Goal: Task Accomplishment & Management: Use online tool/utility

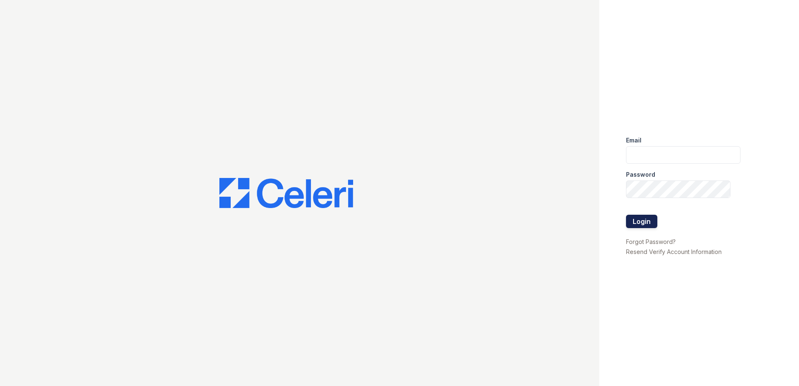
type input "renewmtvernon@trinity-pm.com"
drag, startPoint x: 634, startPoint y: 221, endPoint x: 627, endPoint y: 207, distance: 15.9
click at [635, 221] on button "Login" at bounding box center [641, 221] width 31 height 13
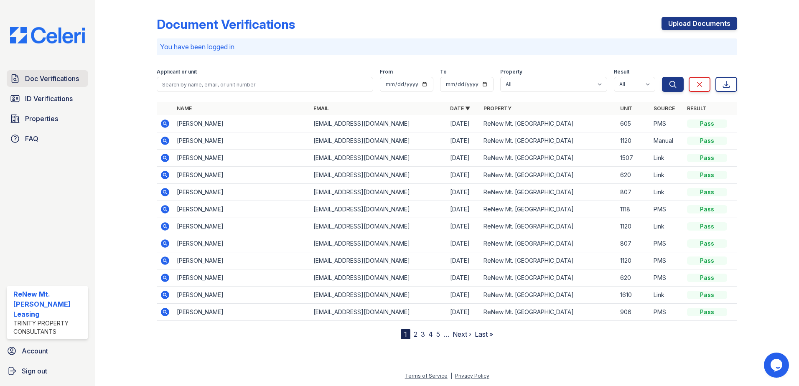
click at [51, 78] on span "Doc Verifications" at bounding box center [52, 79] width 54 height 10
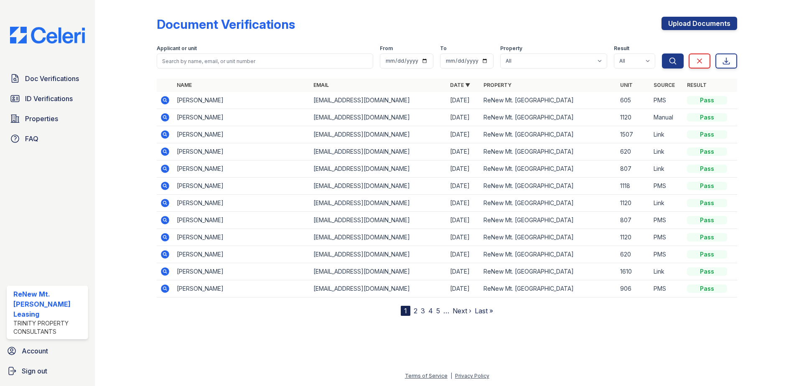
click at [166, 153] on icon at bounding box center [165, 152] width 8 height 8
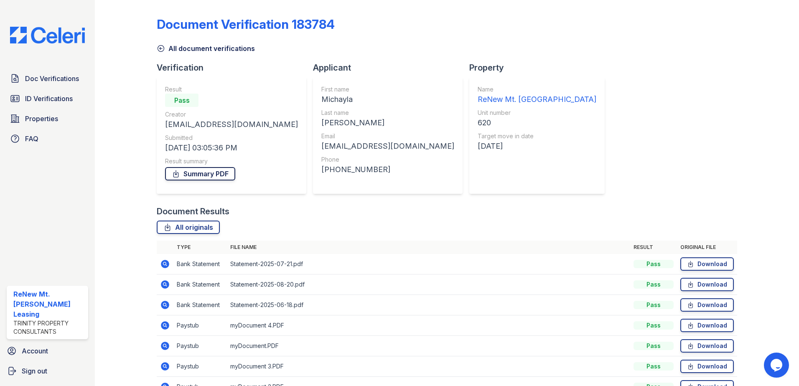
click at [189, 177] on link "Summary PDF" at bounding box center [200, 173] width 70 height 13
click at [50, 97] on span "ID Verifications" at bounding box center [49, 99] width 48 height 10
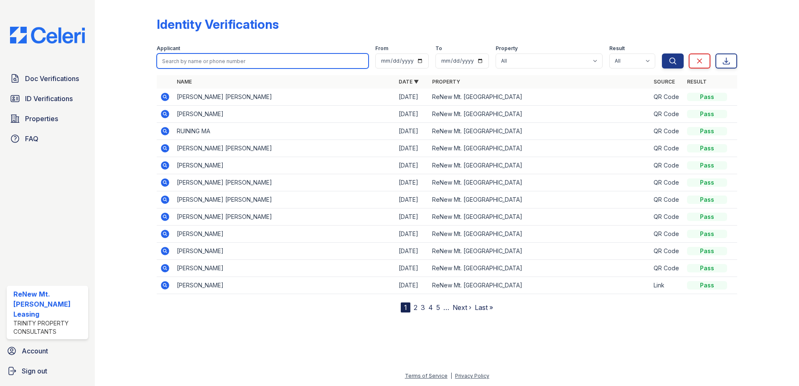
click at [177, 61] on input "search" at bounding box center [263, 61] width 212 height 15
type input "[PERSON_NAME]"
click at [662, 54] on button "Search" at bounding box center [673, 61] width 22 height 15
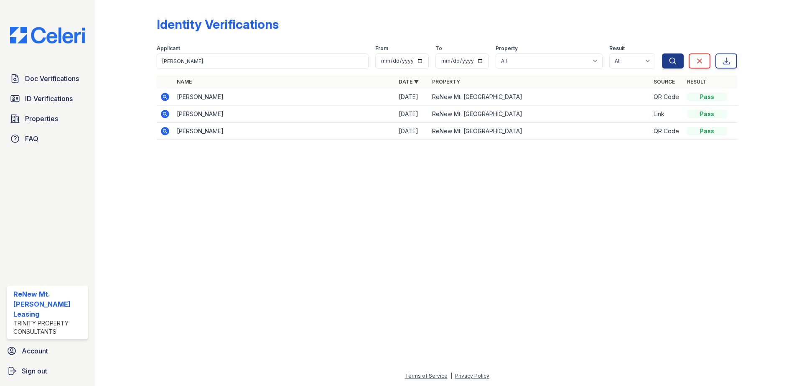
click at [167, 115] on icon at bounding box center [165, 114] width 8 height 8
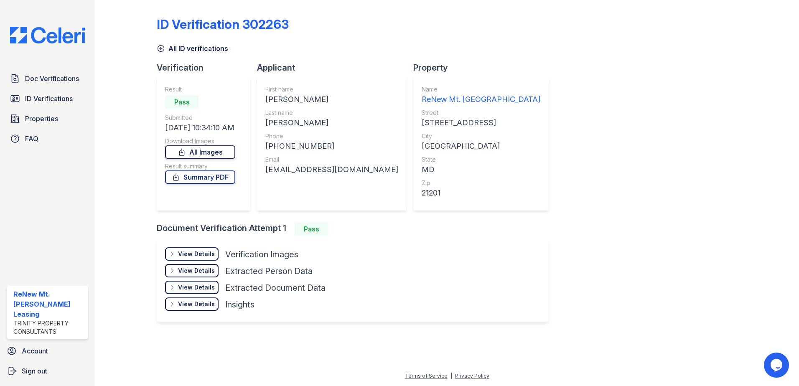
click at [202, 152] on link "All Images" at bounding box center [200, 152] width 70 height 13
click at [573, 199] on div "ID Verification 302263 All ID verifications Verification Result Pass Submitted …" at bounding box center [447, 168] width 581 height 331
click at [588, 149] on div "ID Verification 302263 All ID verifications Verification Result Pass Submitted …" at bounding box center [447, 168] width 581 height 331
click at [523, 183] on div "ID Verification 302263 All ID verifications Verification Result Pass Submitted …" at bounding box center [447, 168] width 581 height 331
click at [61, 78] on span "Doc Verifications" at bounding box center [52, 79] width 54 height 10
